Goal: Use online tool/utility: Utilize a website feature to perform a specific function

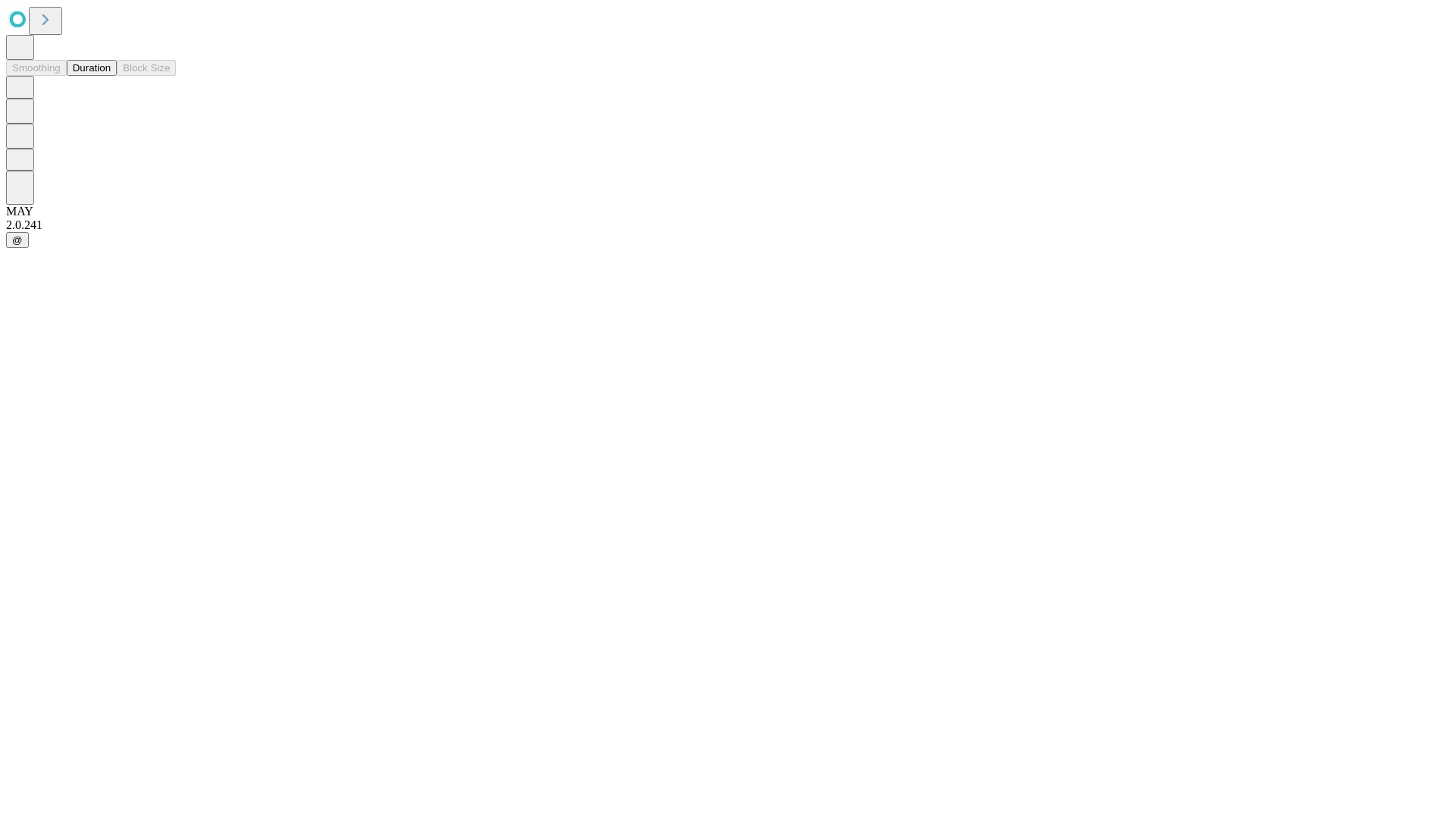
click at [111, 76] on button "Duration" at bounding box center [92, 67] width 50 height 16
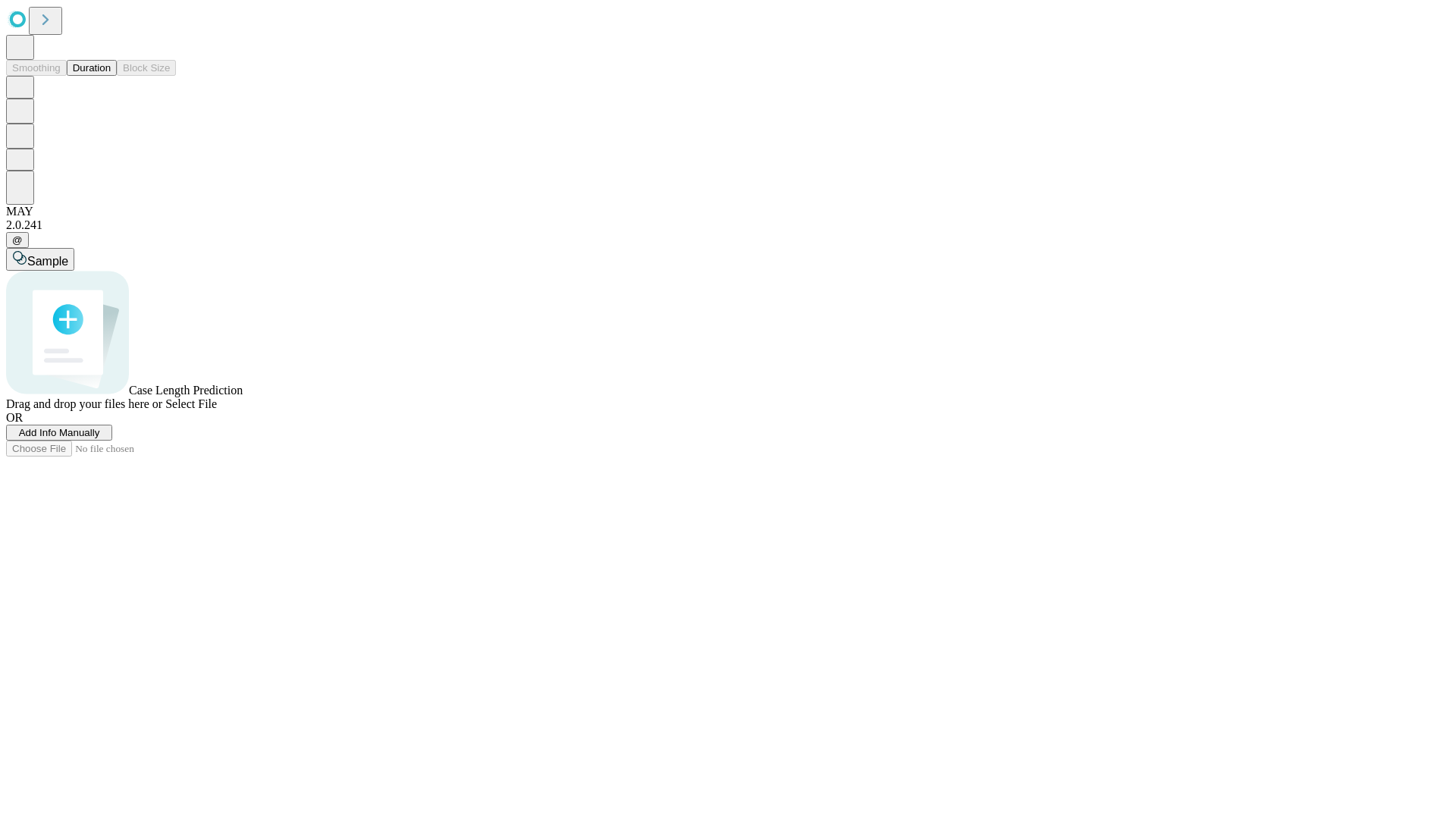
click at [217, 410] on span "Select File" at bounding box center [191, 403] width 52 height 13
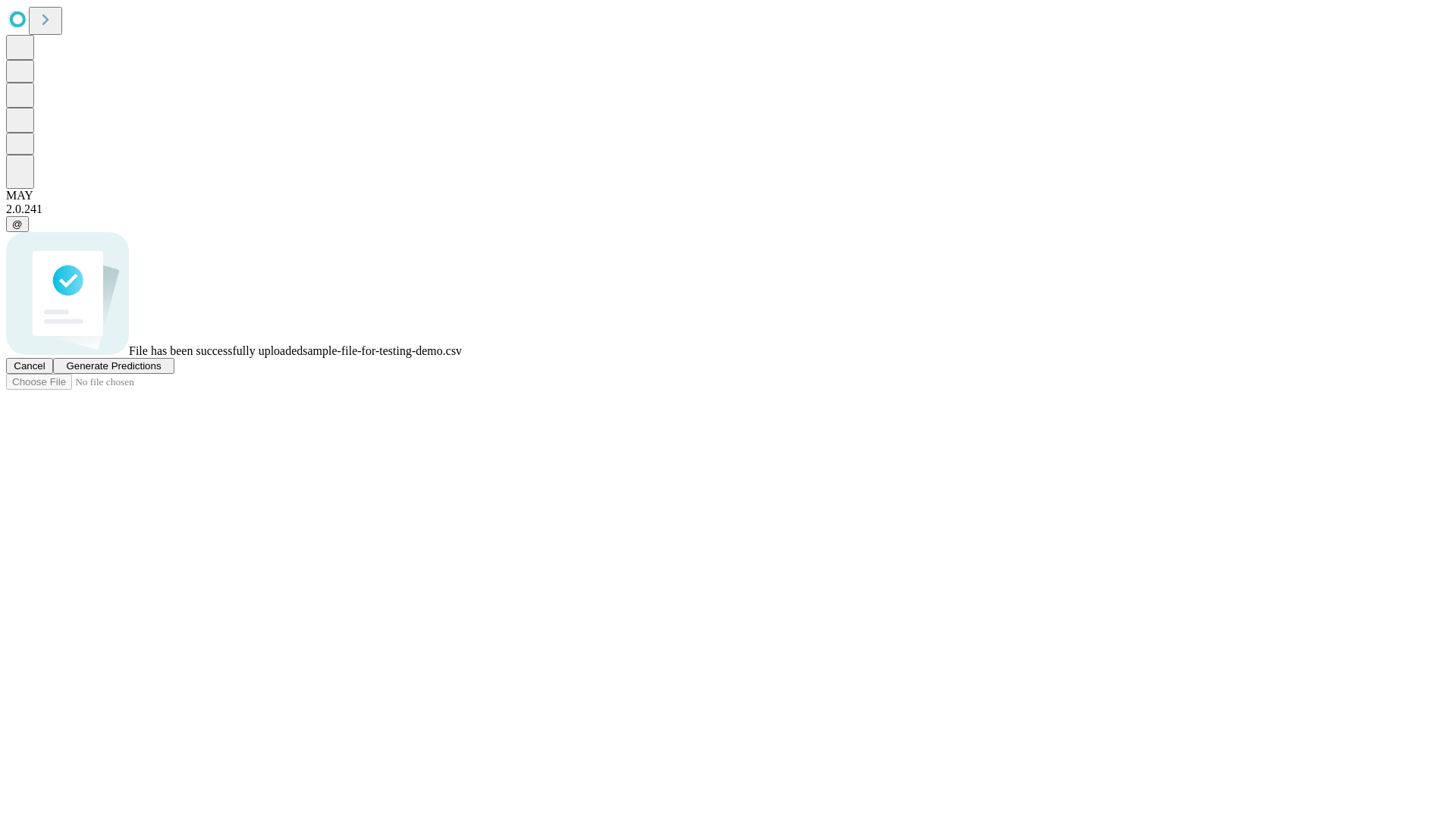
click at [161, 372] on span "Generate Predictions" at bounding box center [113, 365] width 95 height 11
